Goal: Task Accomplishment & Management: Complete application form

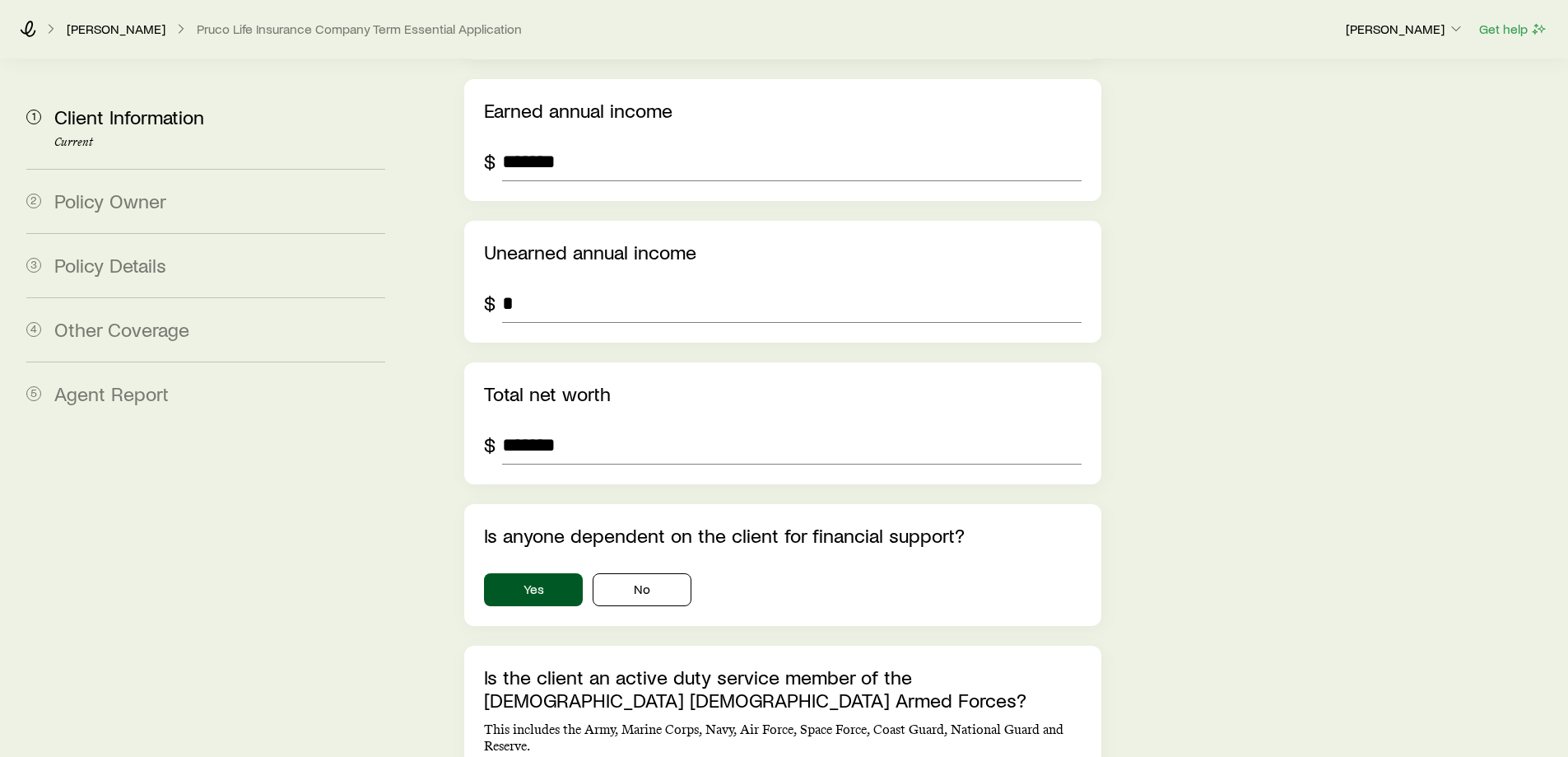
scroll to position [2553, 0]
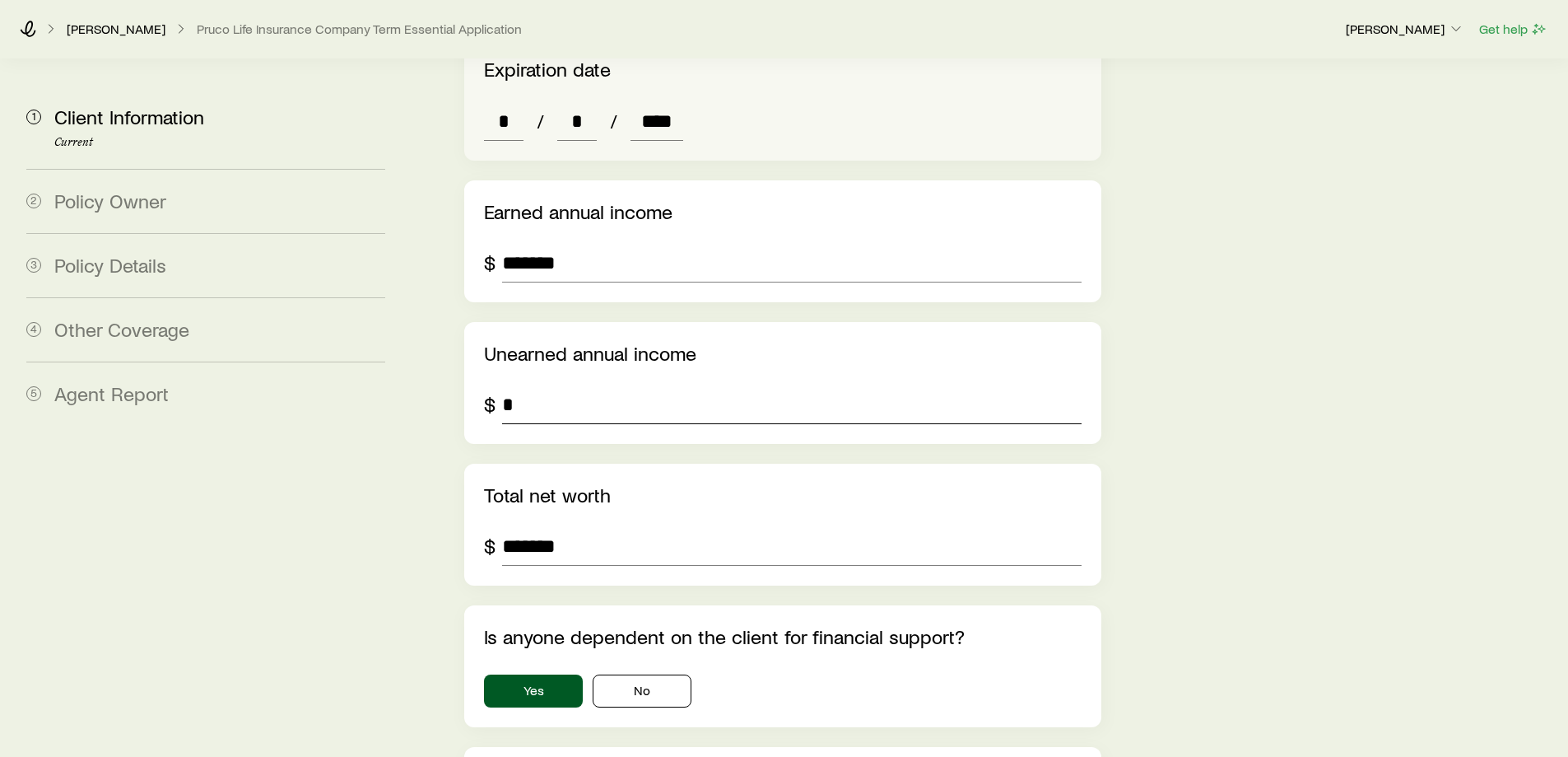
click at [612, 385] on input "*" at bounding box center [792, 404] width 579 height 39
type input "******"
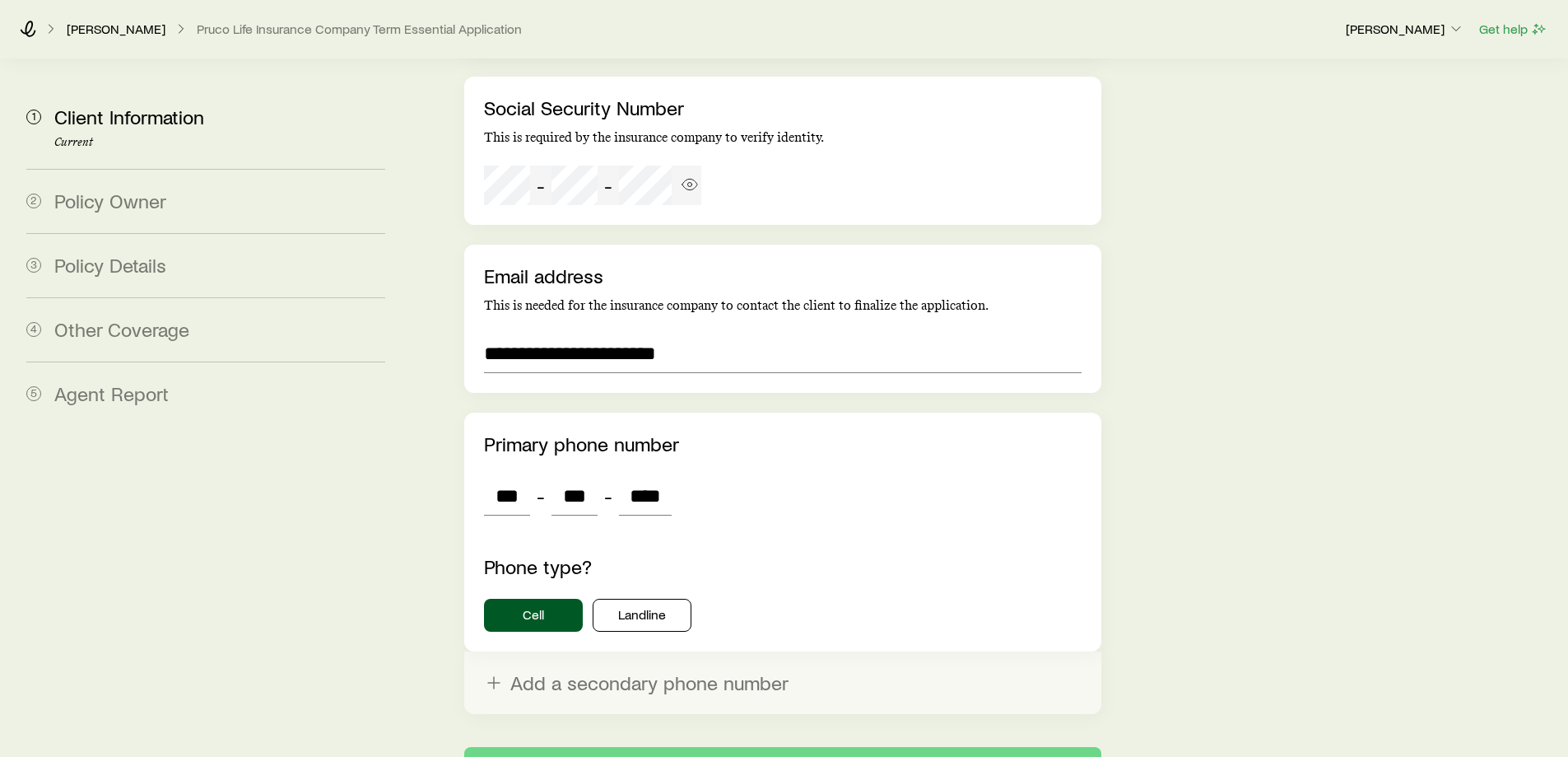
scroll to position [3484, 0]
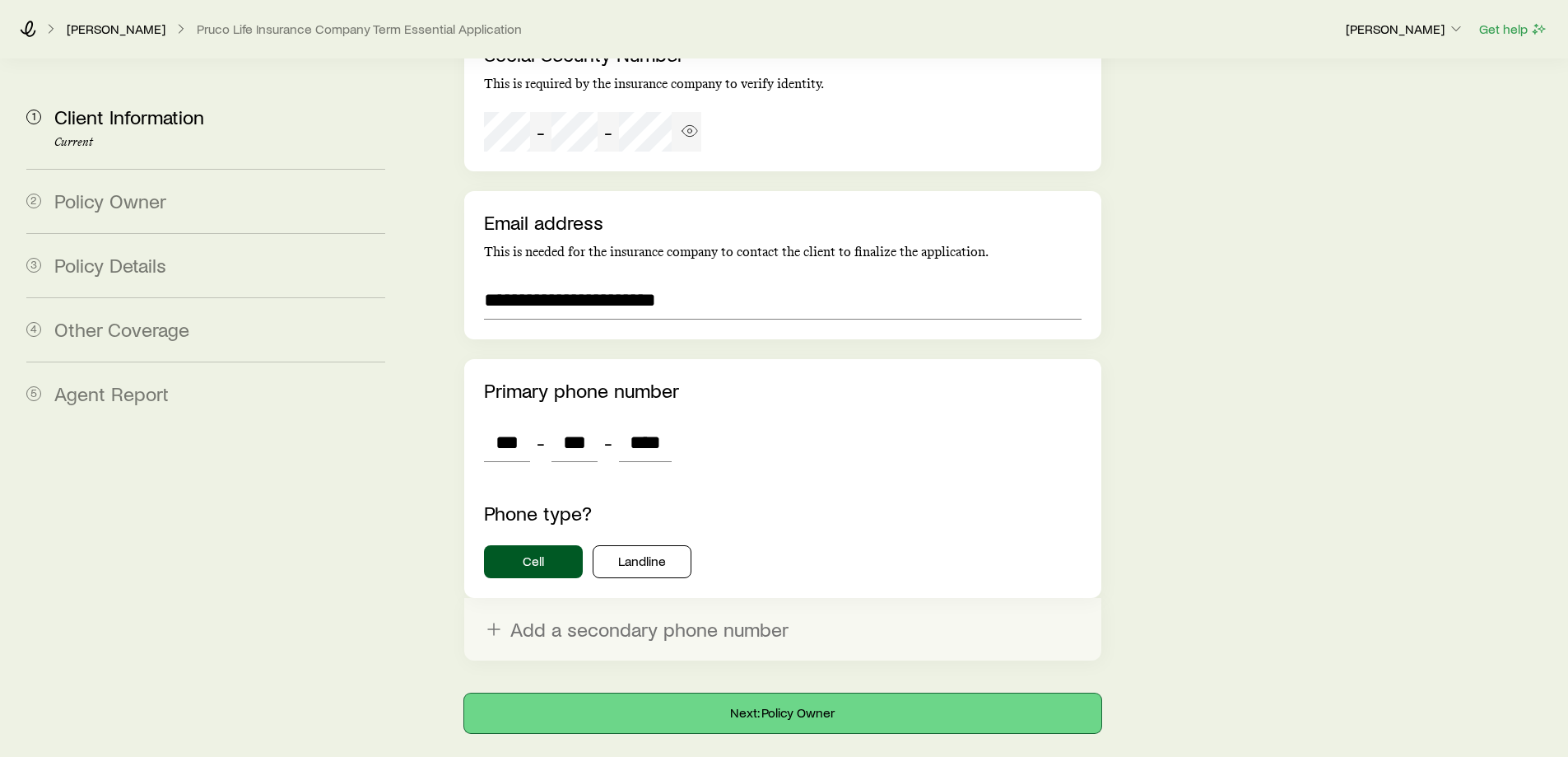
click at [743, 694] on button "Next: Policy Owner" at bounding box center [783, 713] width 637 height 39
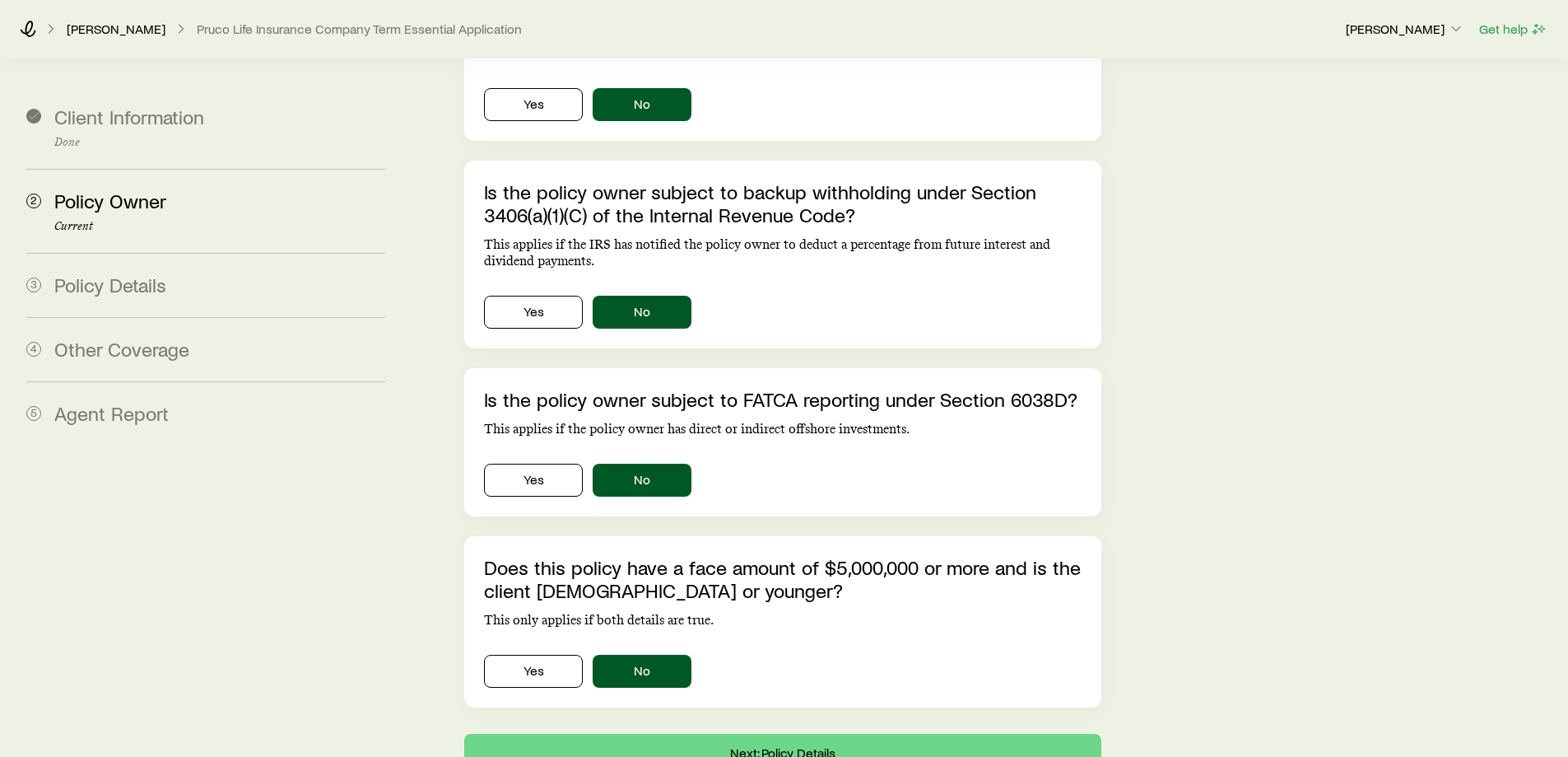
scroll to position [532, 0]
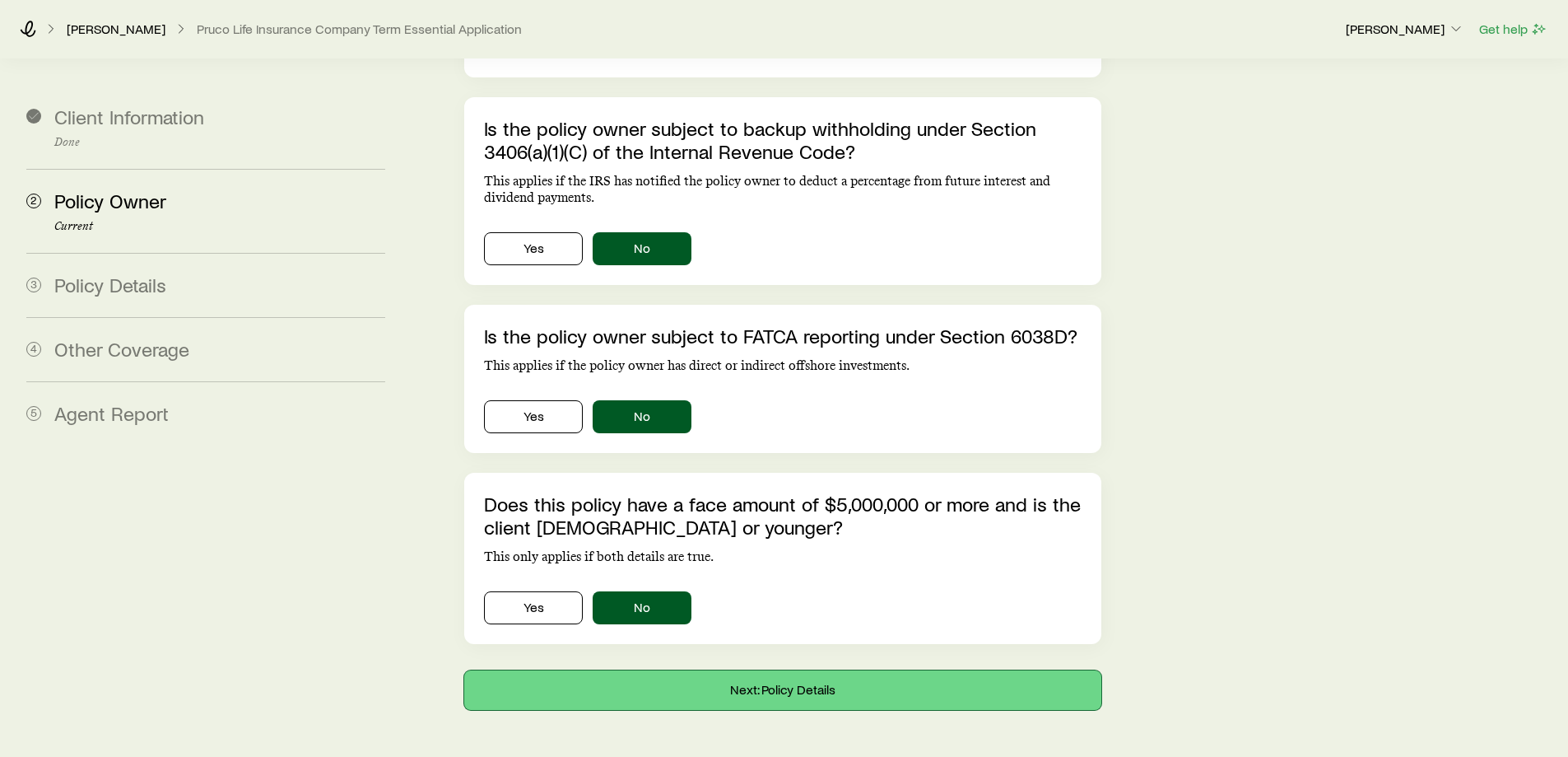
click at [784, 670] on button "Next: Policy Details" at bounding box center [783, 690] width 637 height 39
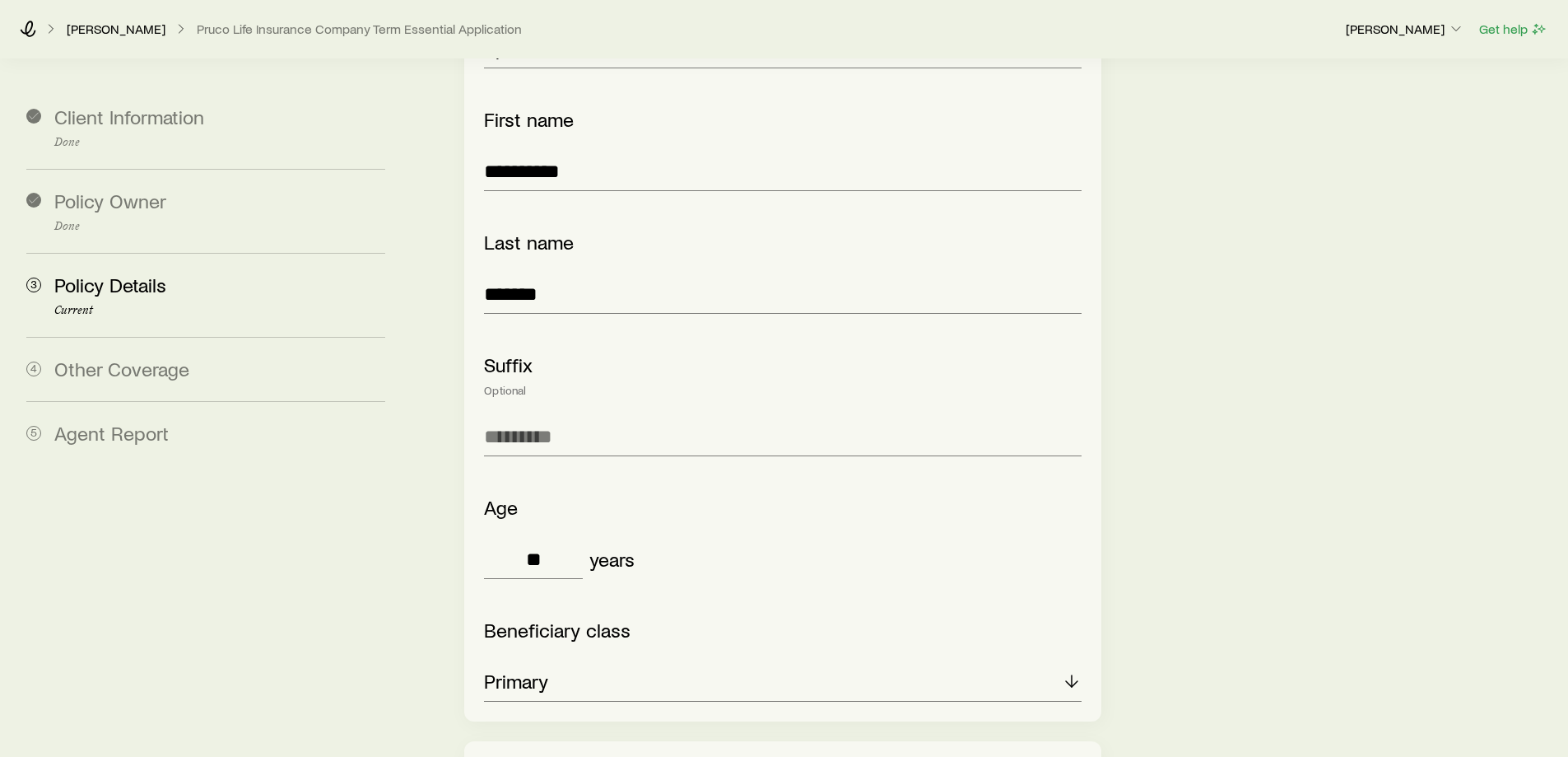
scroll to position [2607, 0]
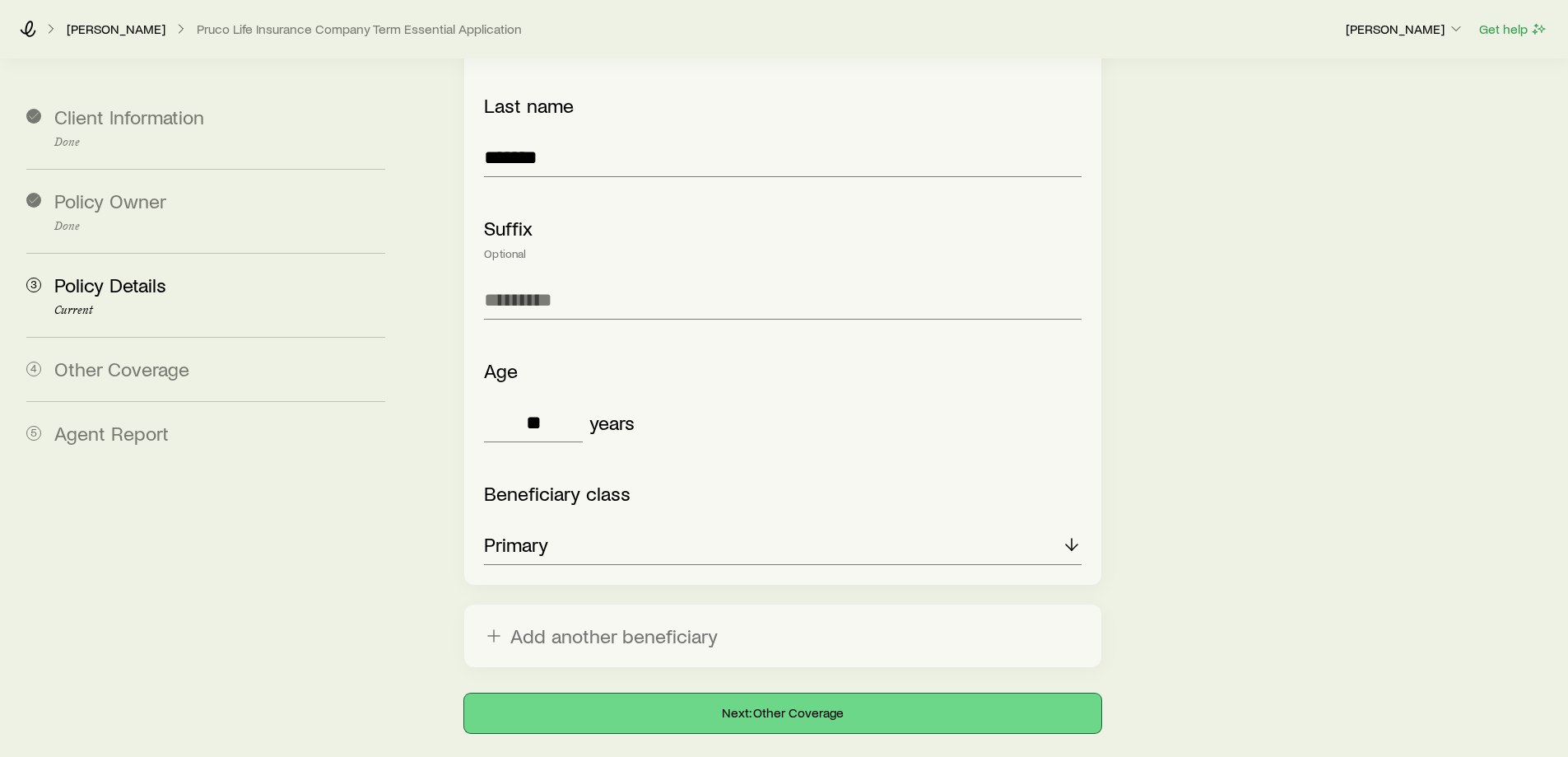
click at [757, 694] on button "Next: Other Coverage" at bounding box center [783, 713] width 637 height 39
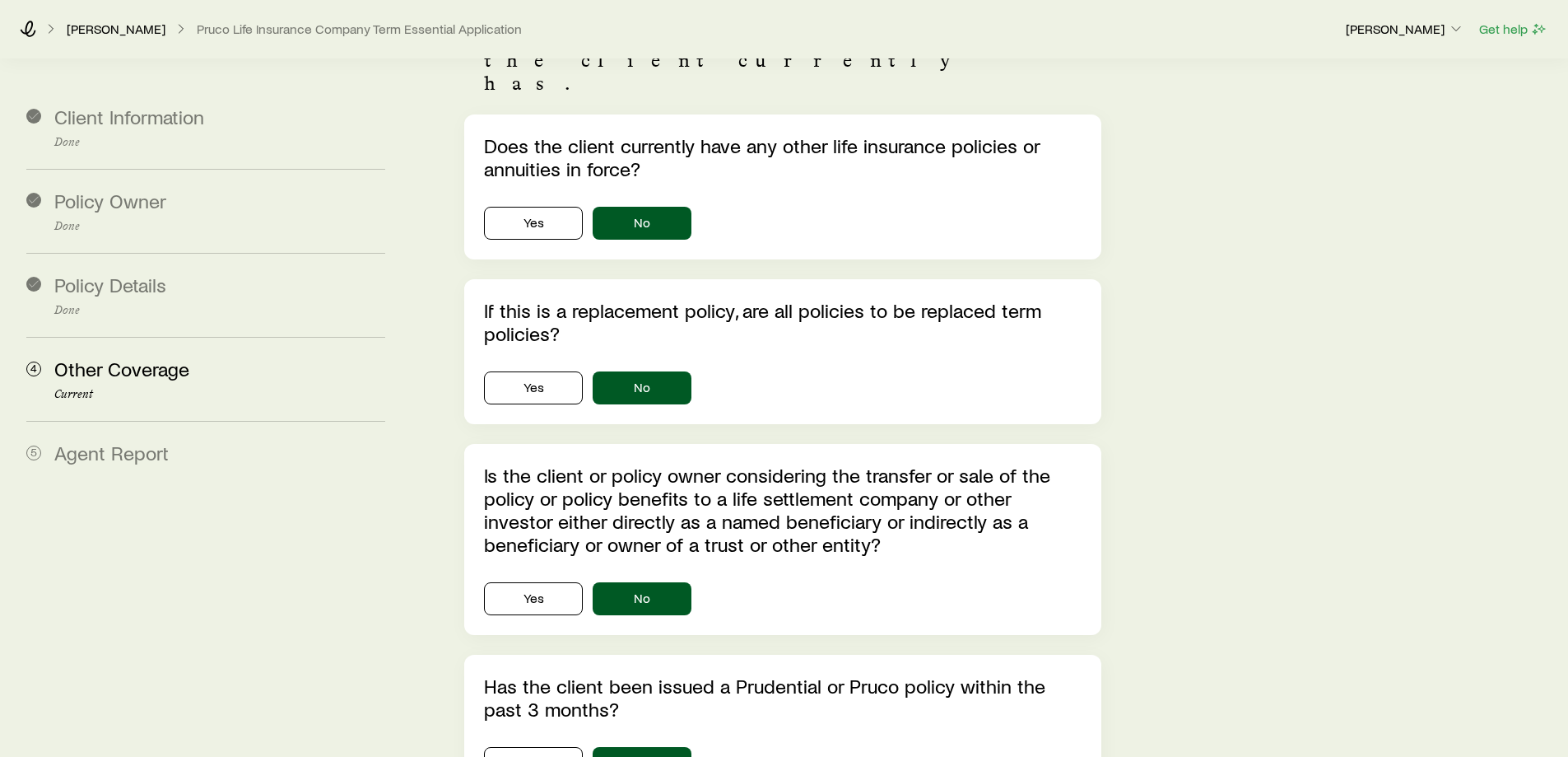
scroll to position [345, 0]
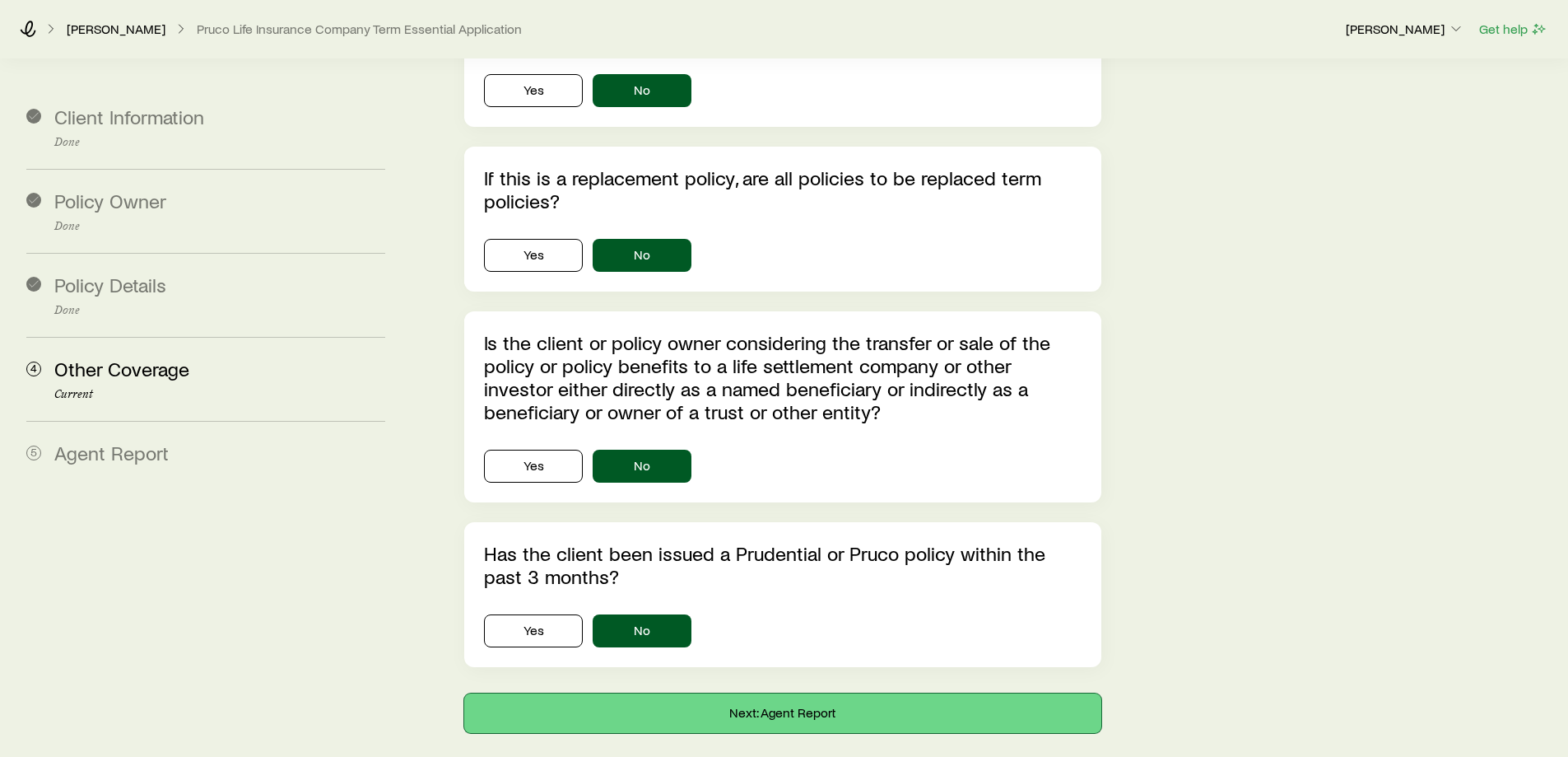
click at [805, 694] on button "Next: Agent Report" at bounding box center [783, 713] width 637 height 39
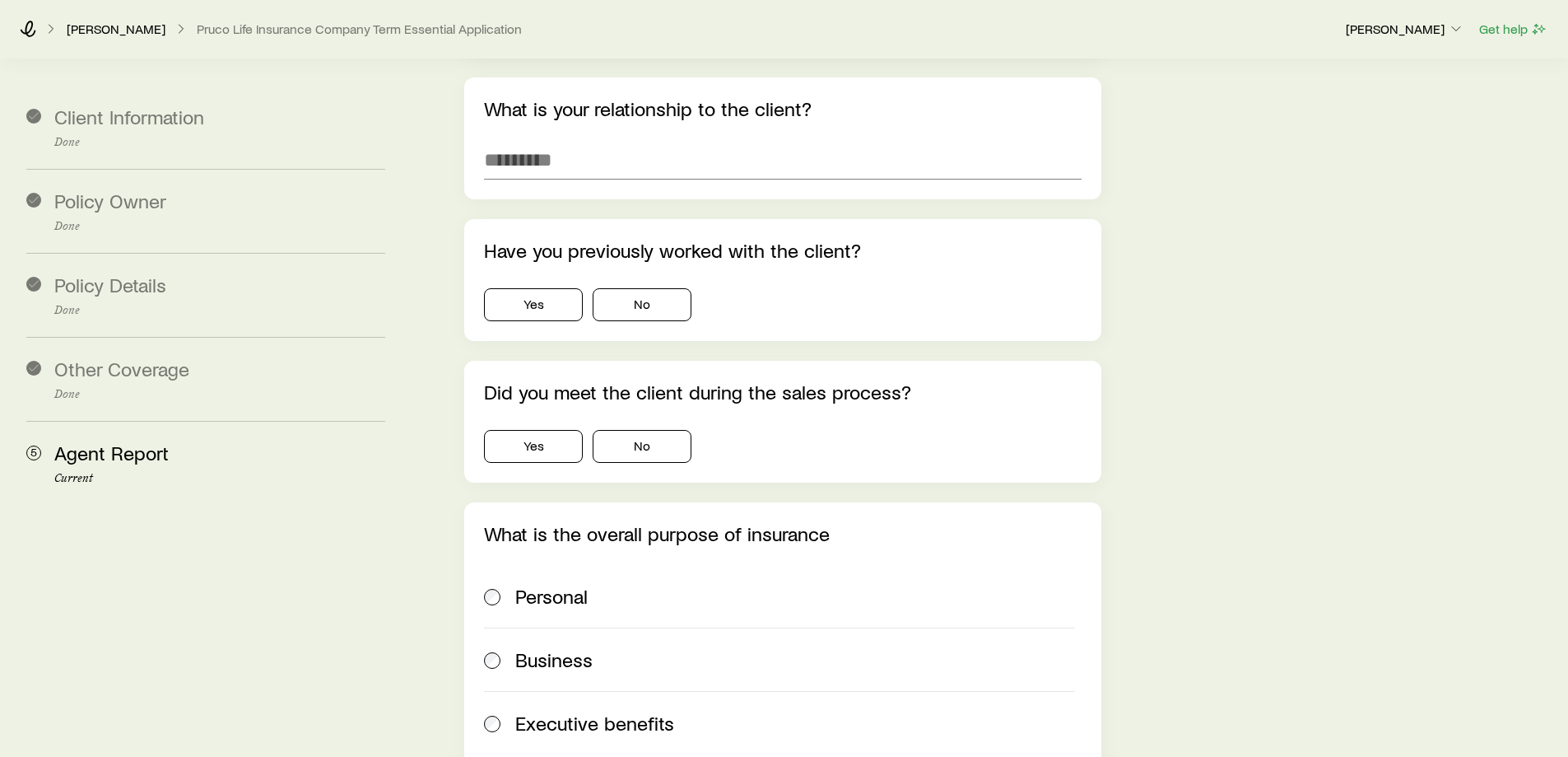
scroll to position [0, 0]
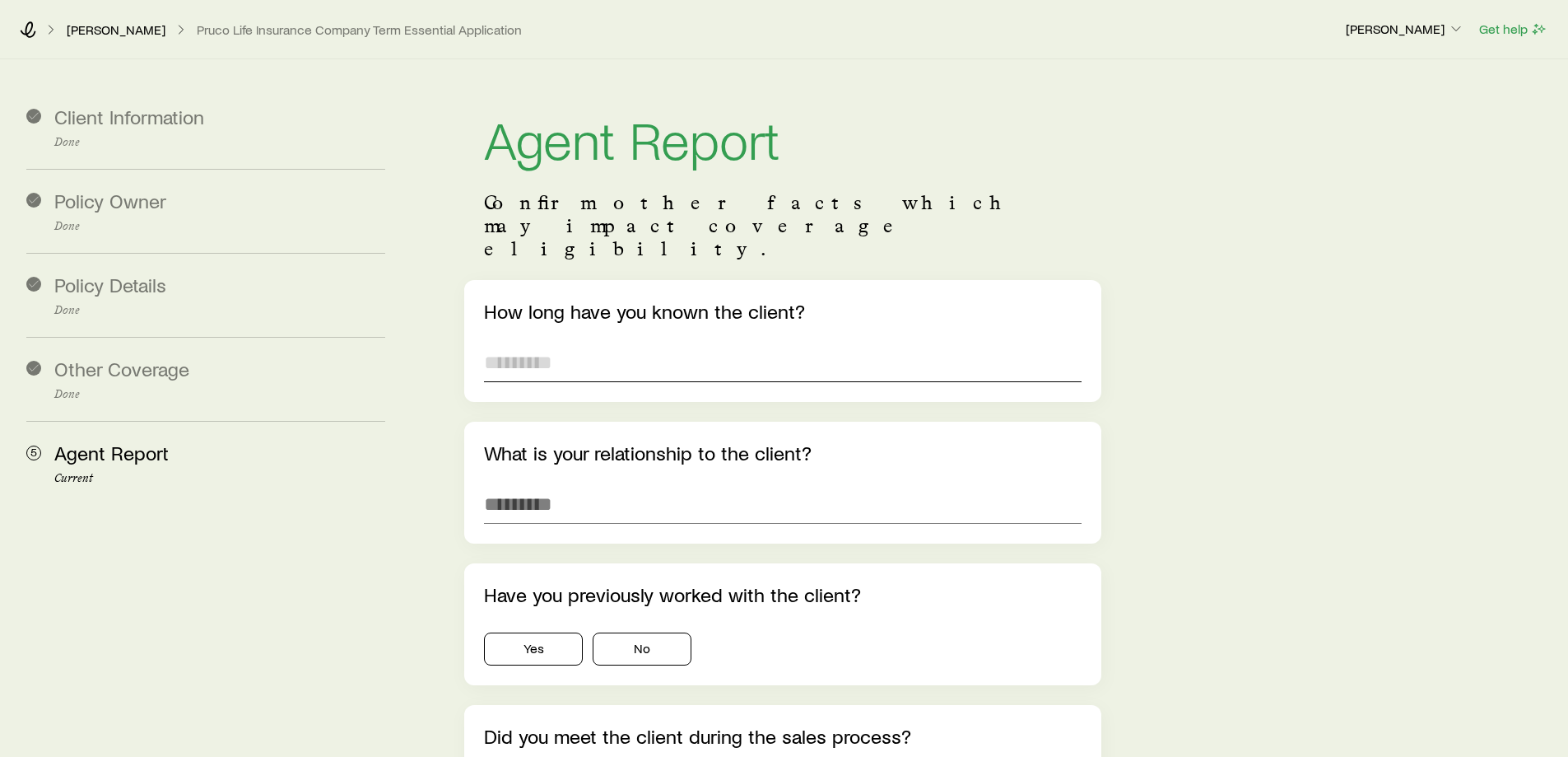
click at [668, 343] on input "text" at bounding box center [782, 362] width 596 height 39
type input "*"
type input "**********"
click at [539, 632] on button "Yes" at bounding box center [533, 648] width 99 height 33
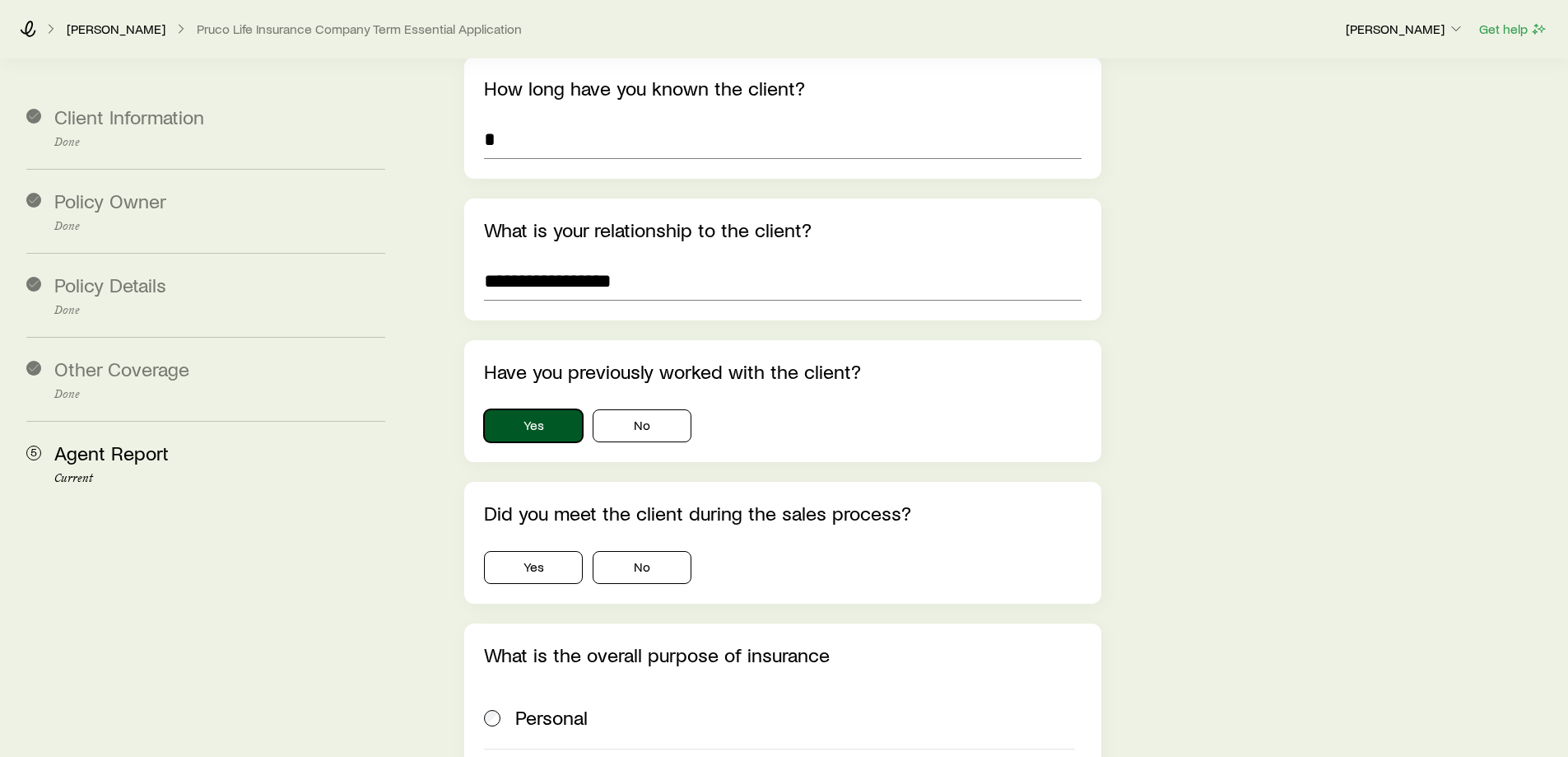
scroll to position [247, 0]
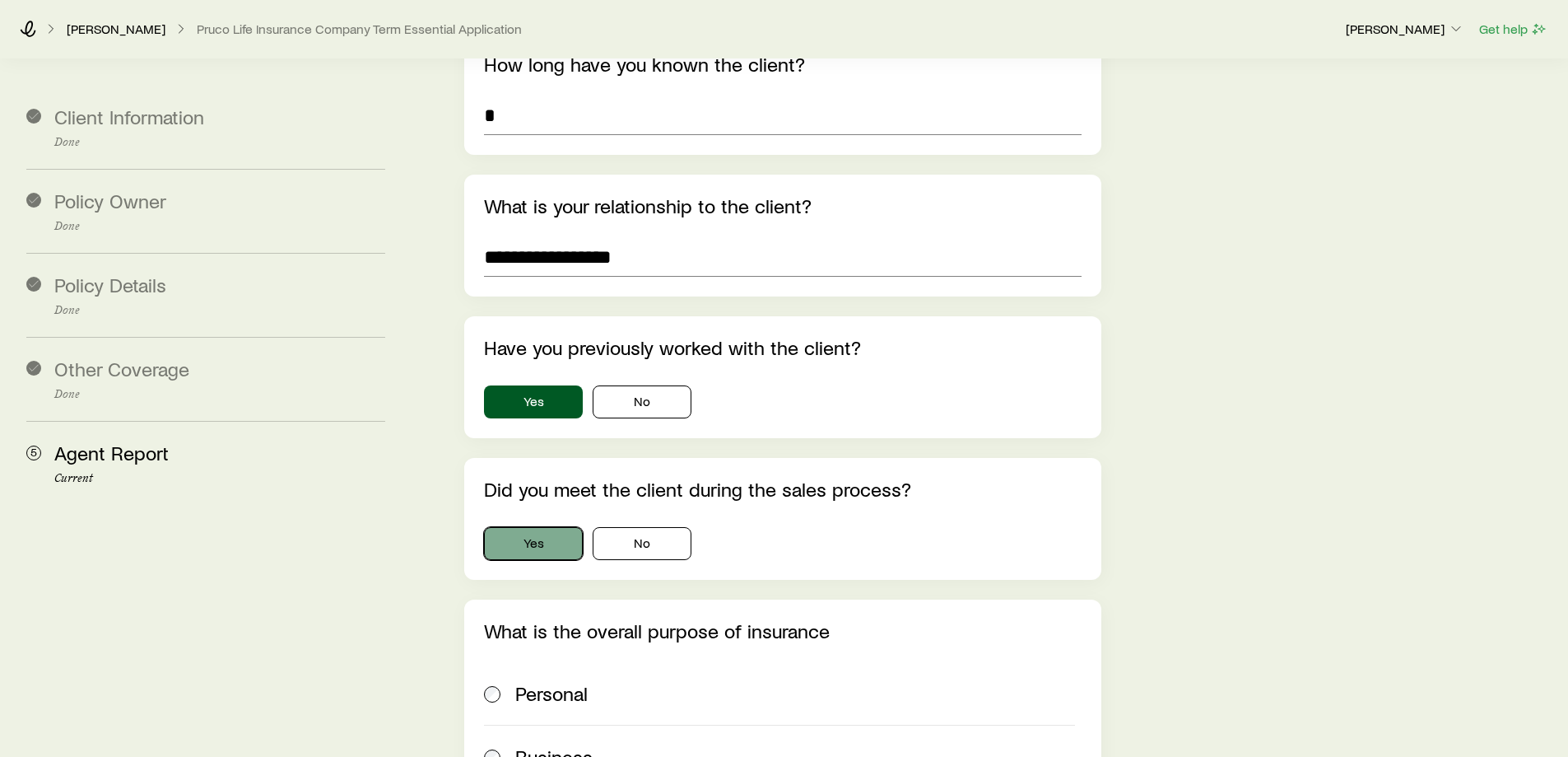
click at [532, 527] on button "Yes" at bounding box center [533, 543] width 99 height 33
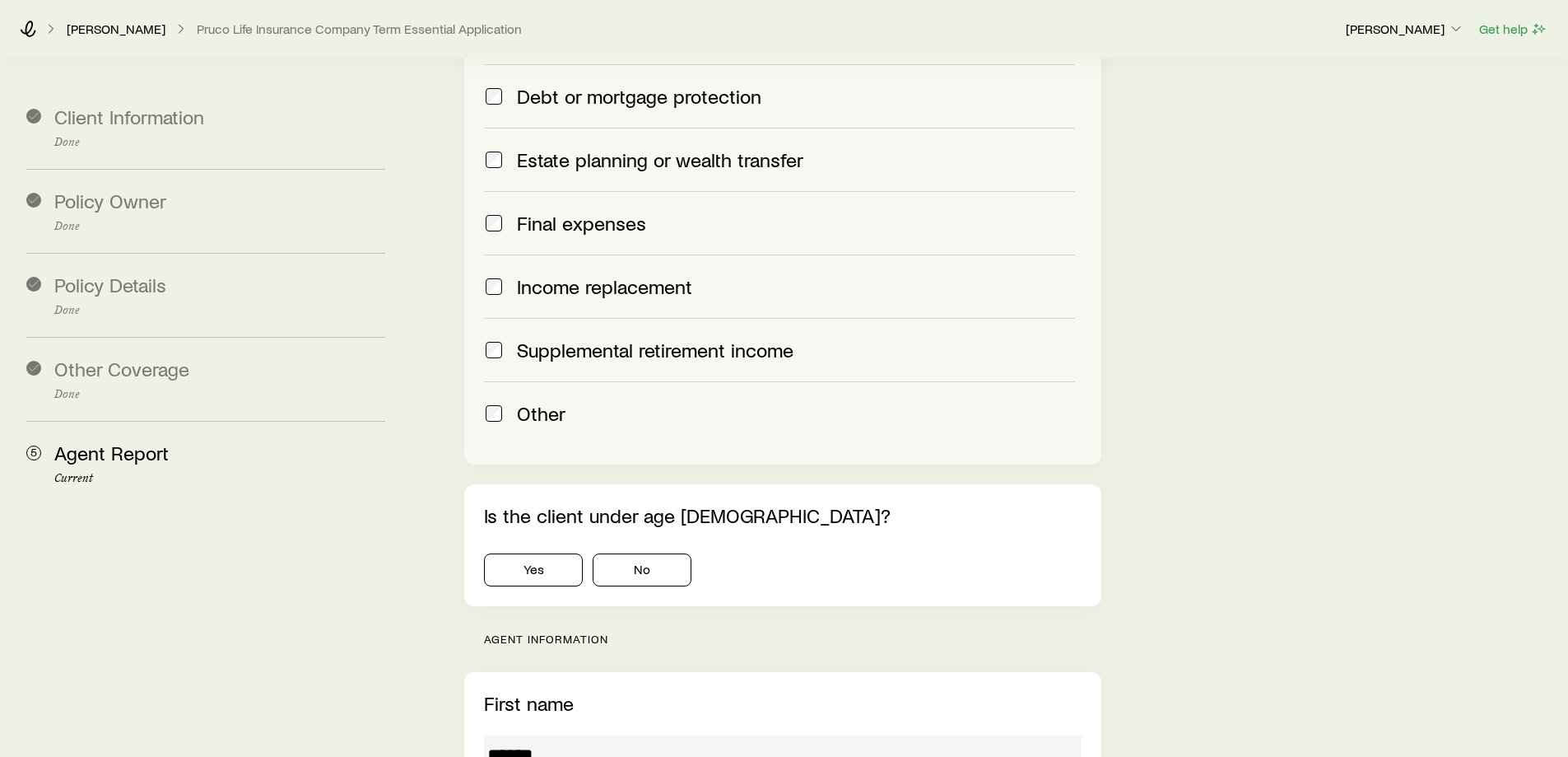
scroll to position [1236, 0]
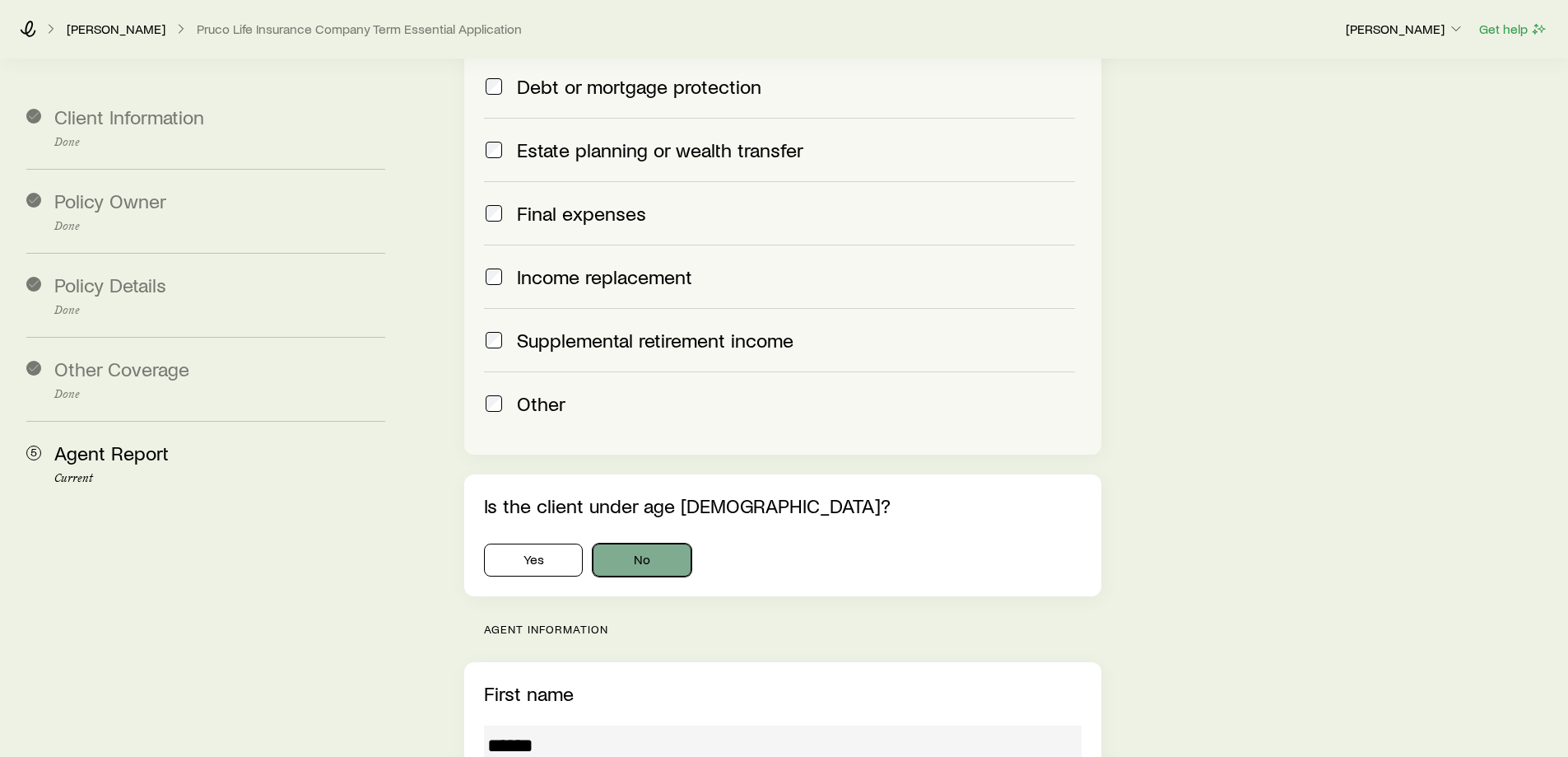
click at [637, 544] on button "No" at bounding box center [642, 560] width 99 height 33
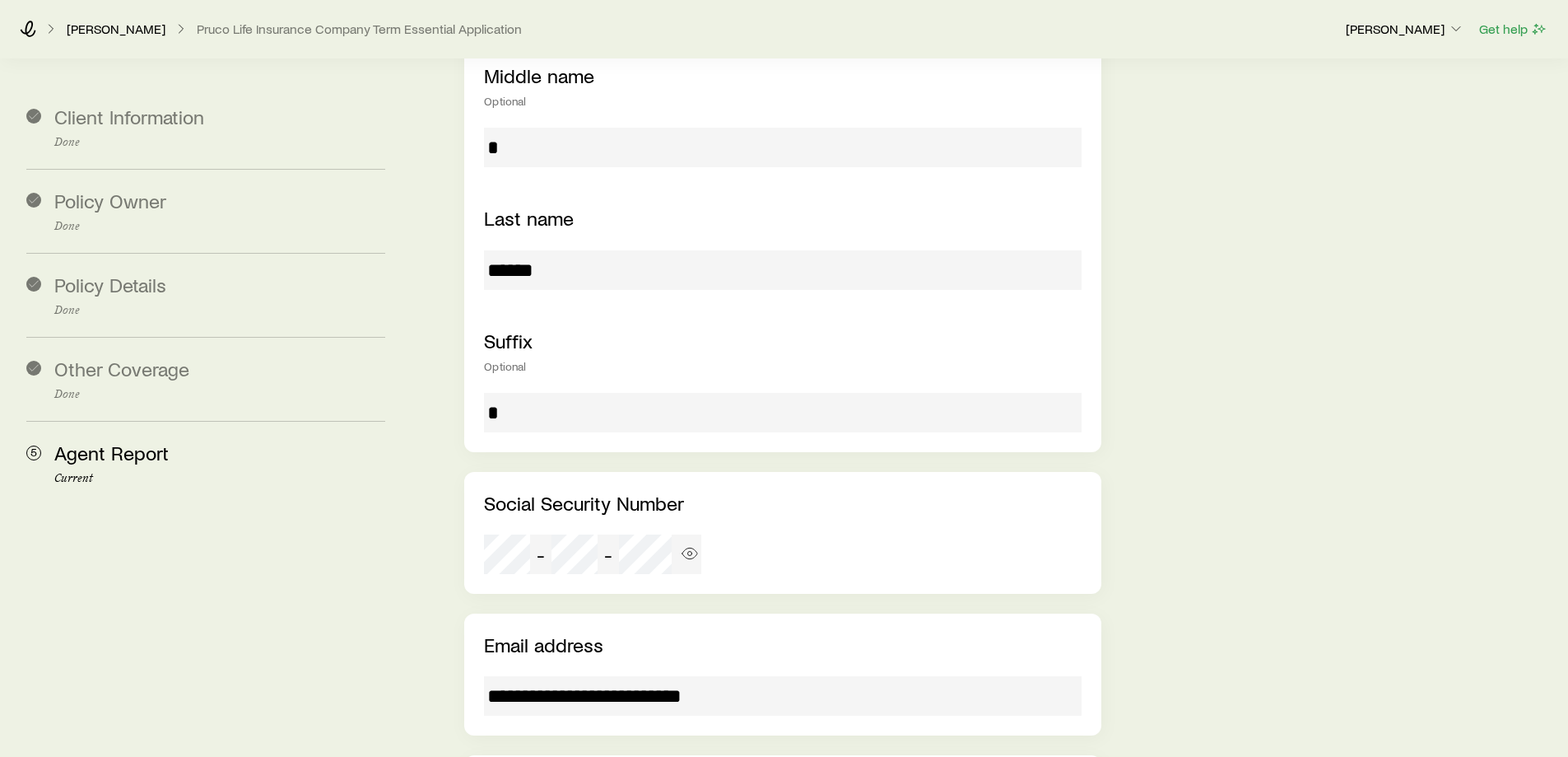
scroll to position [2059, 0]
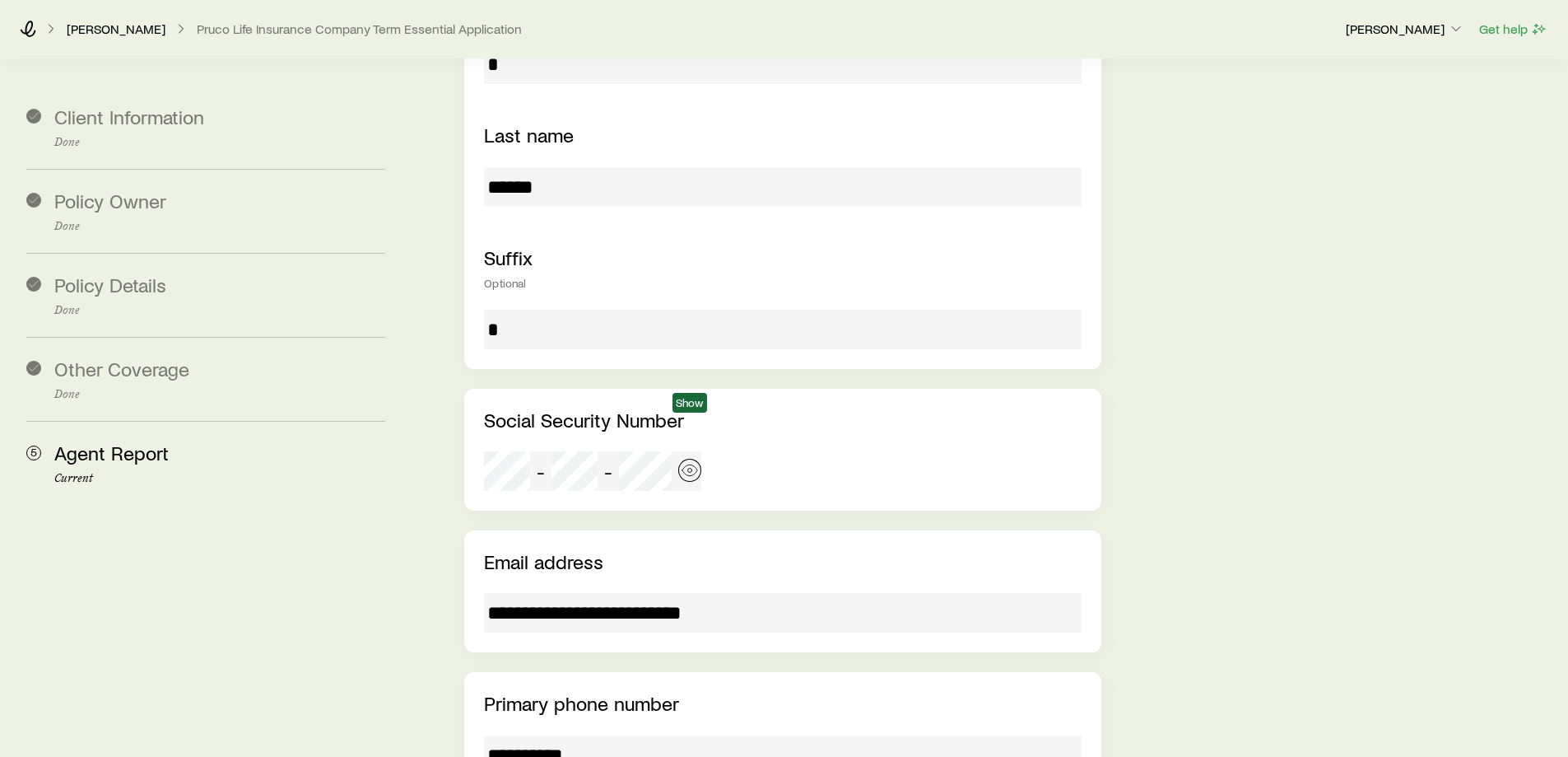
click at [685, 462] on icon "button" at bounding box center [690, 470] width 17 height 17
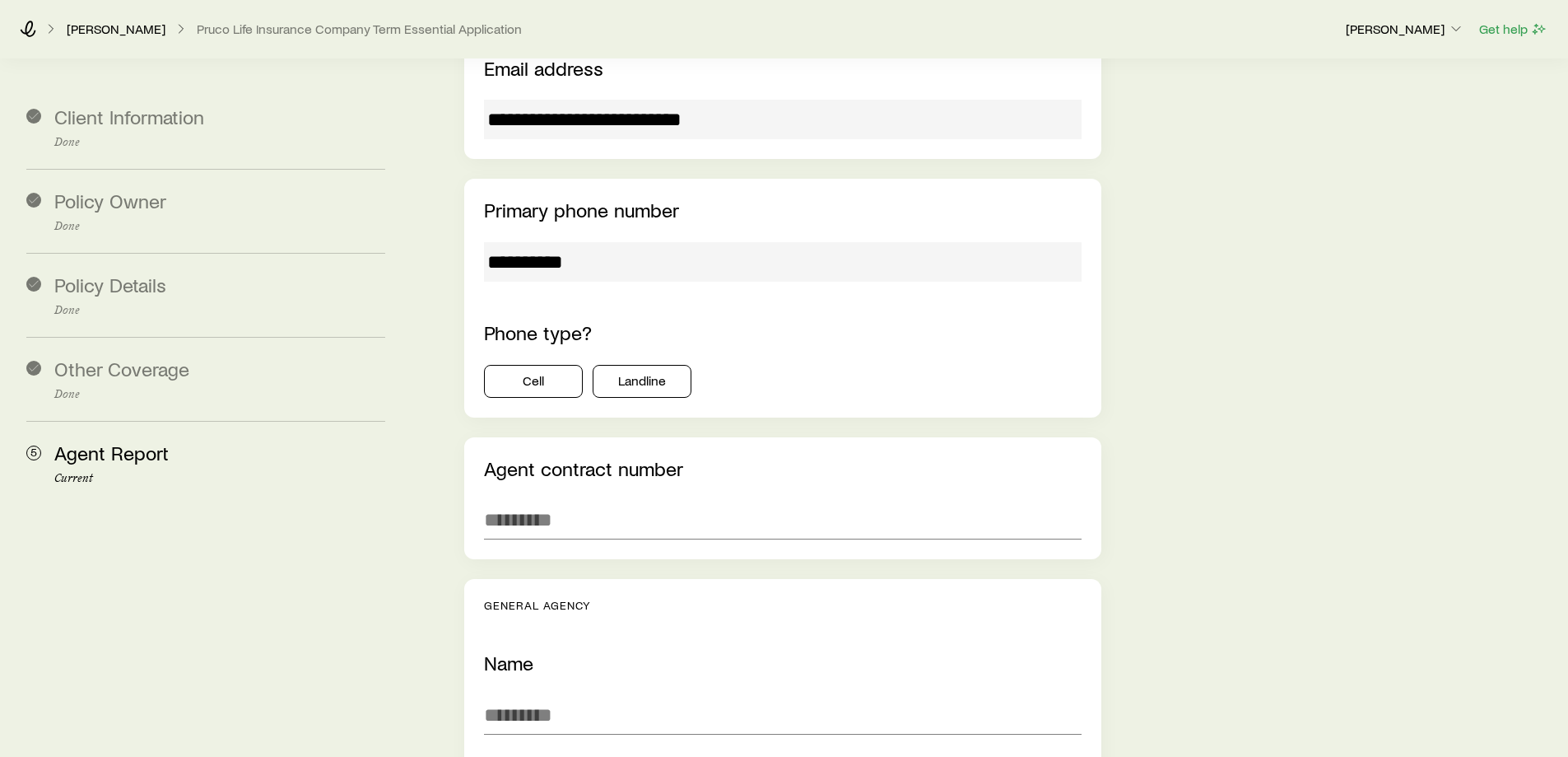
scroll to position [2553, 0]
click at [545, 364] on button "Cell" at bounding box center [533, 380] width 99 height 33
click at [588, 499] on input "text" at bounding box center [782, 519] width 596 height 39
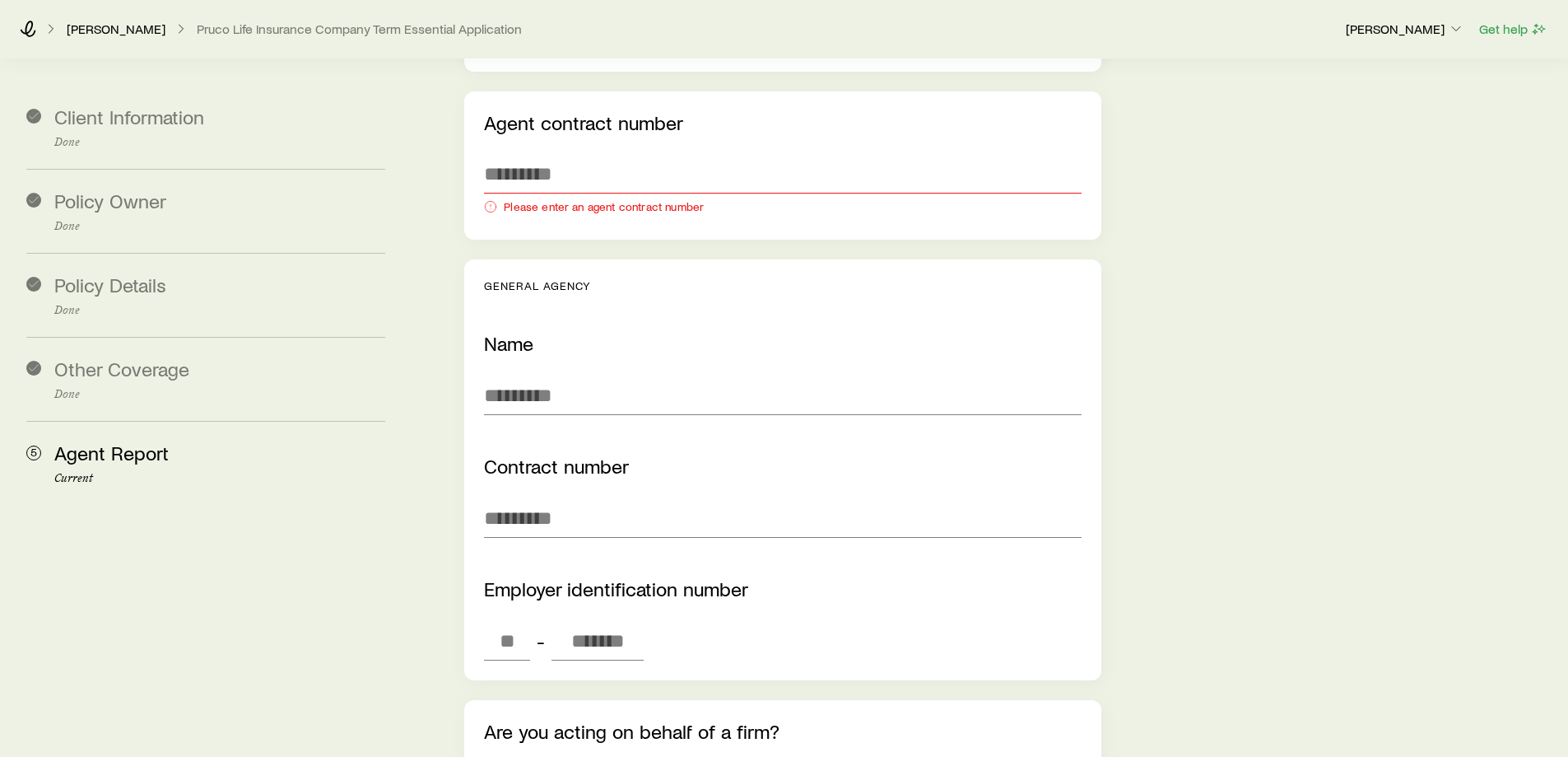
scroll to position [2883, 0]
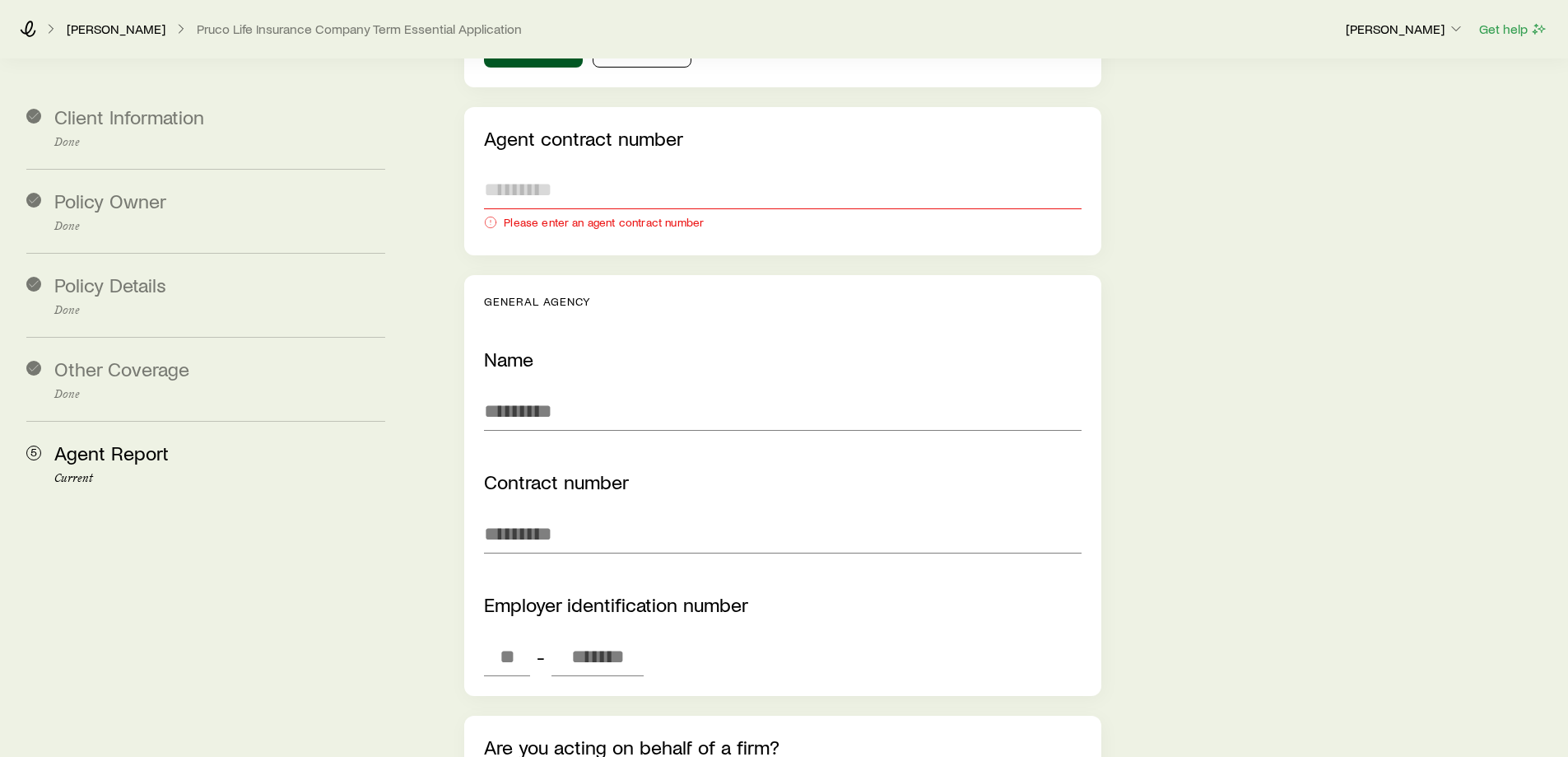
click at [526, 169] on input "text" at bounding box center [782, 189] width 596 height 39
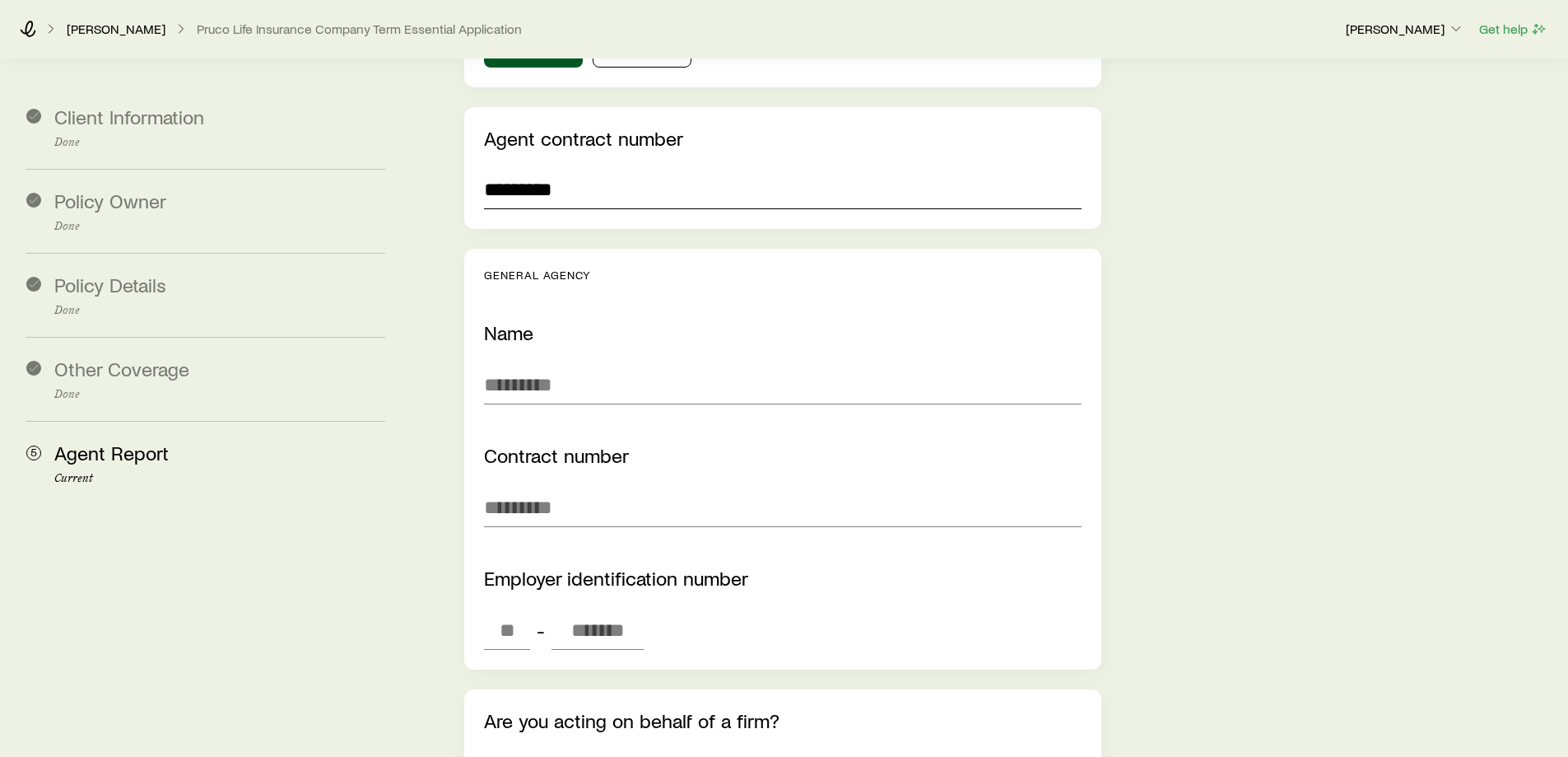
type input "*********"
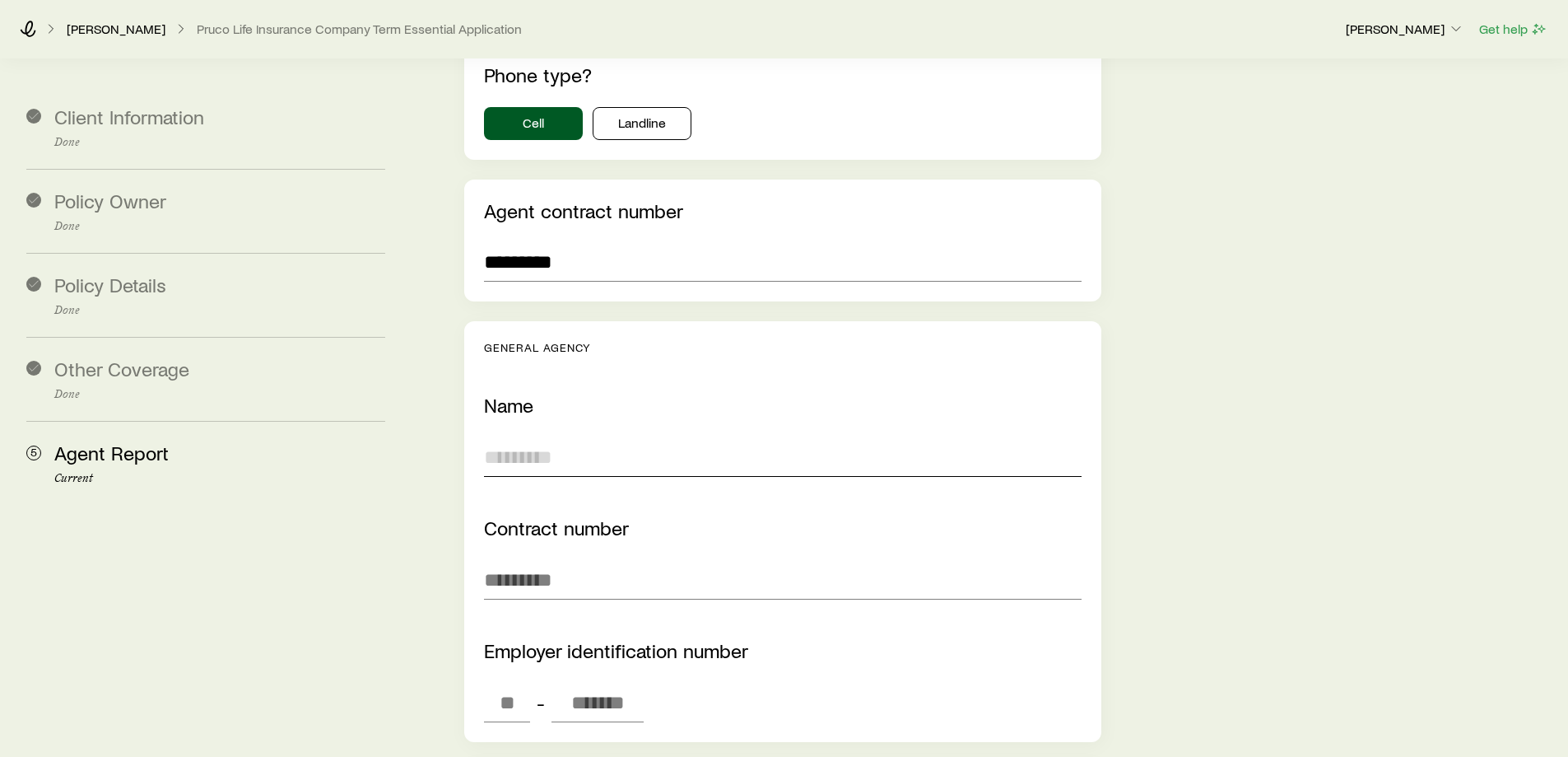
scroll to position [2718, 0]
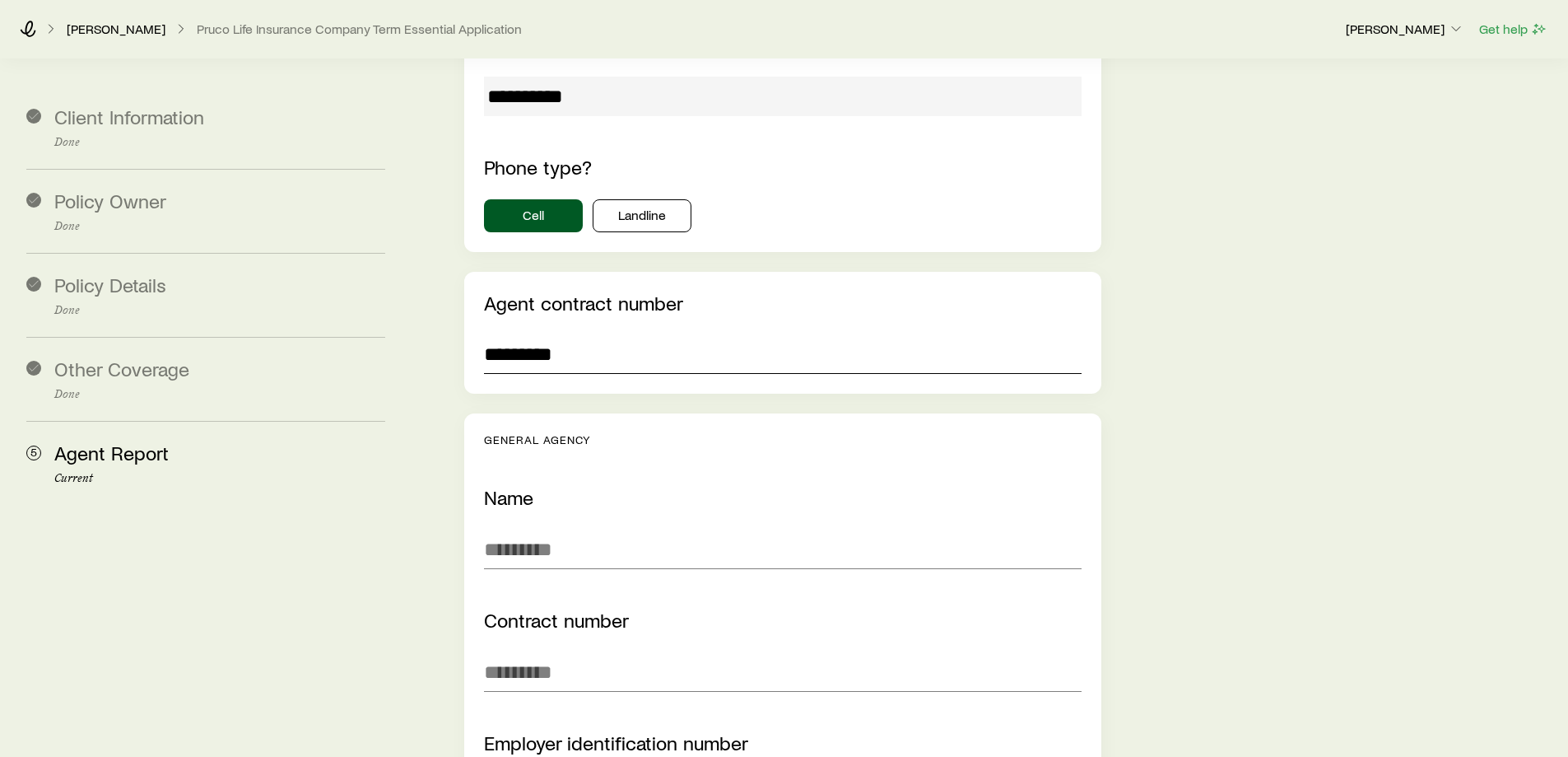
click at [608, 334] on input "*********" at bounding box center [782, 354] width 596 height 39
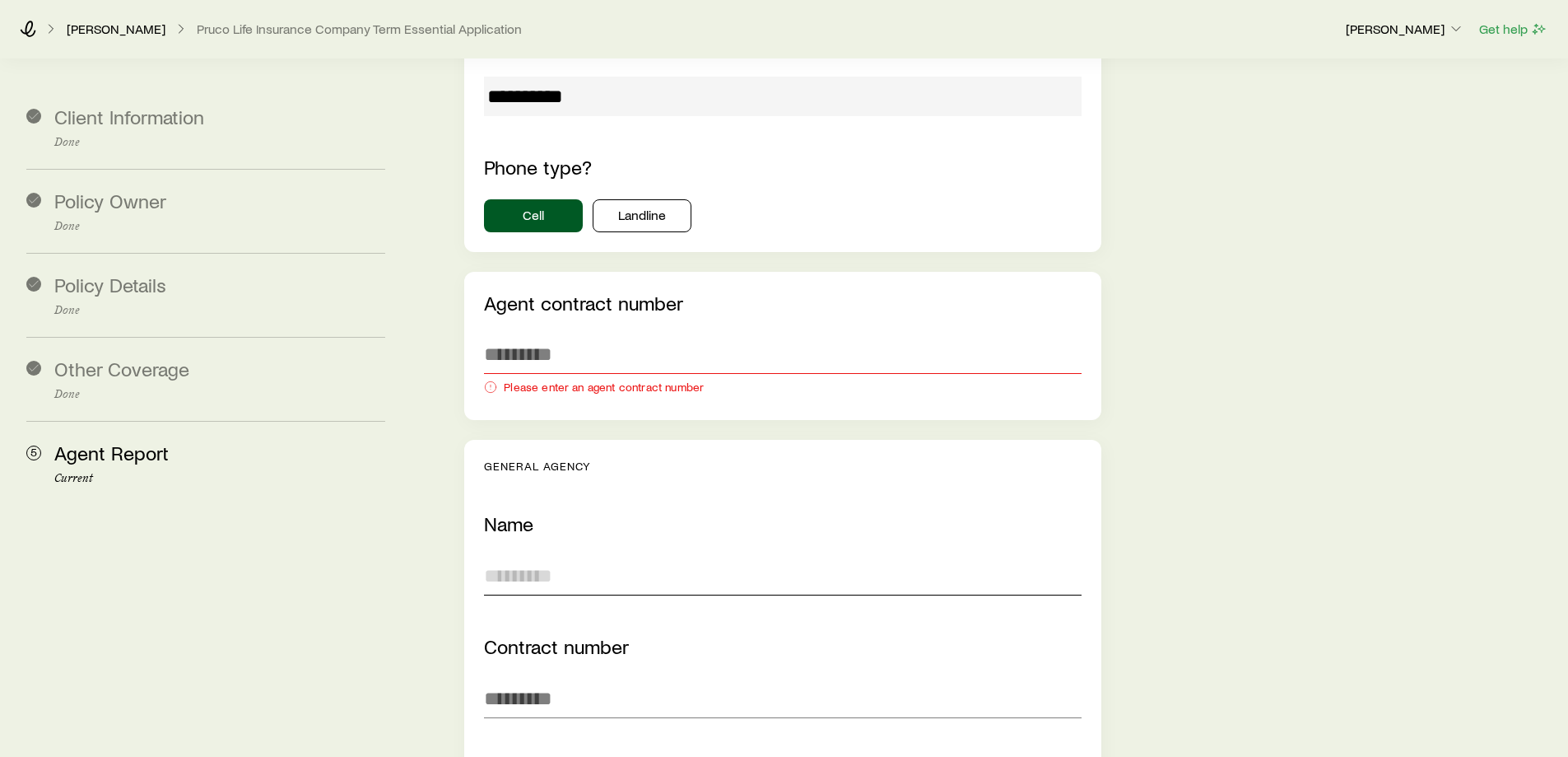
click at [615, 556] on input "text" at bounding box center [782, 575] width 596 height 39
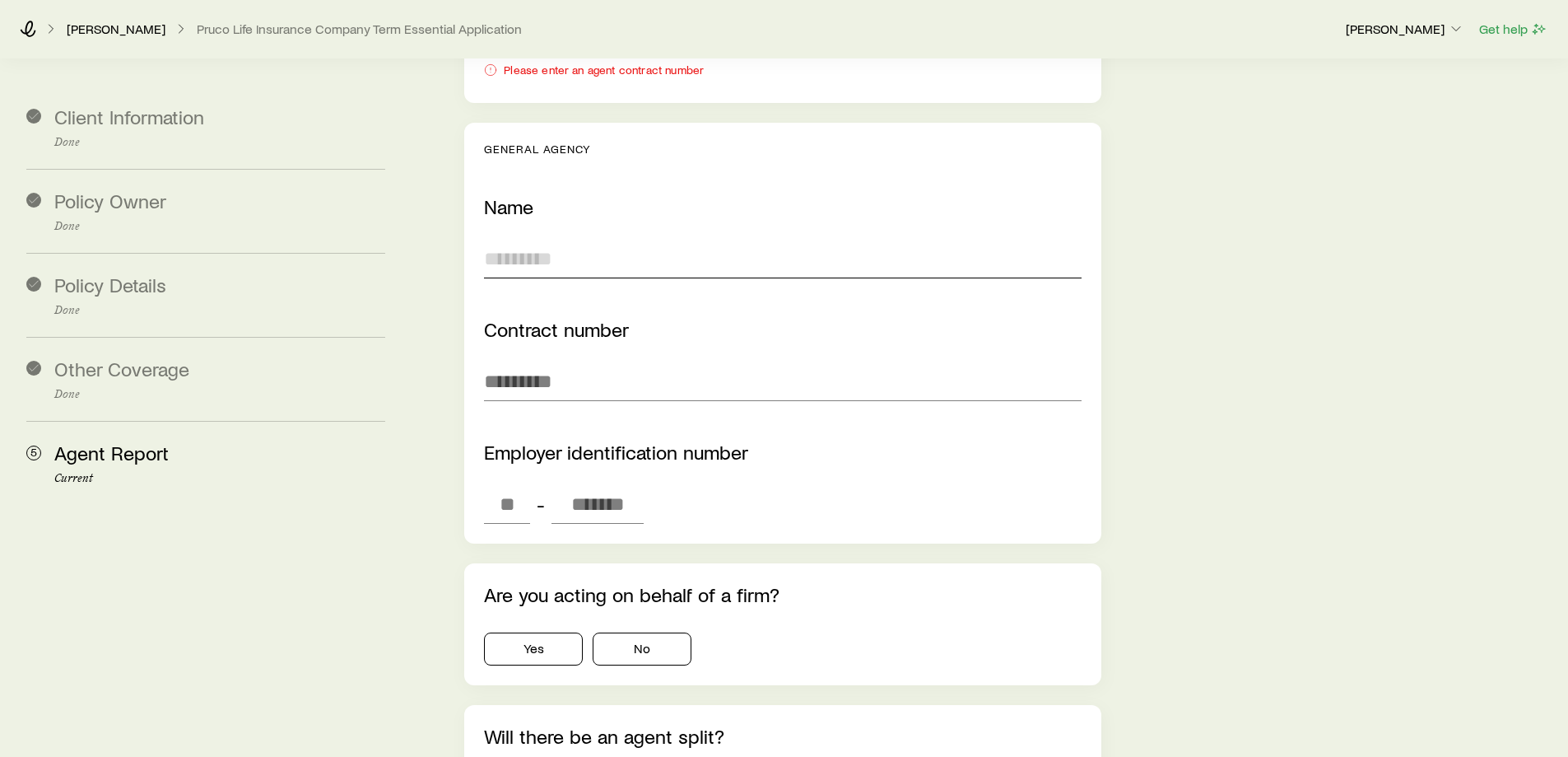
scroll to position [3047, 0]
